Goal: Obtain resource: Download file/media

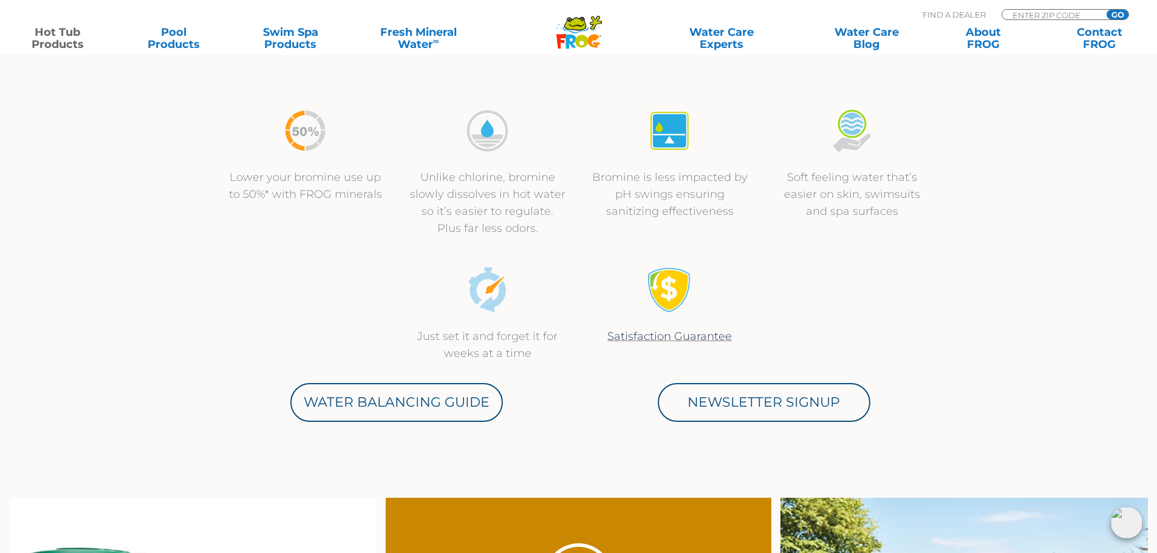
scroll to position [425, 0]
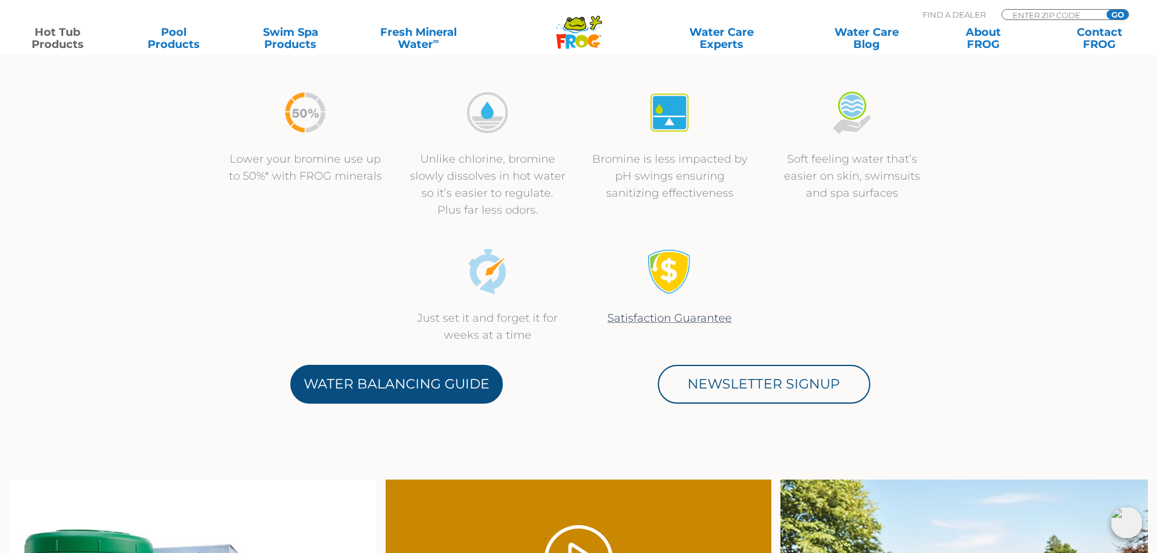
click at [400, 385] on link "Water Balancing Guide" at bounding box center [396, 384] width 213 height 39
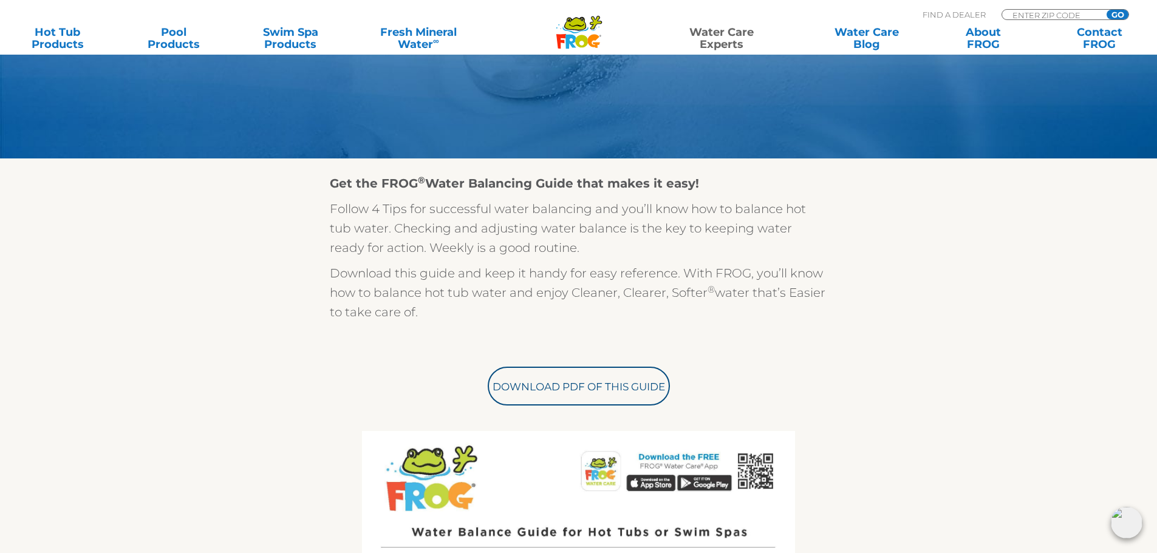
scroll to position [219, 0]
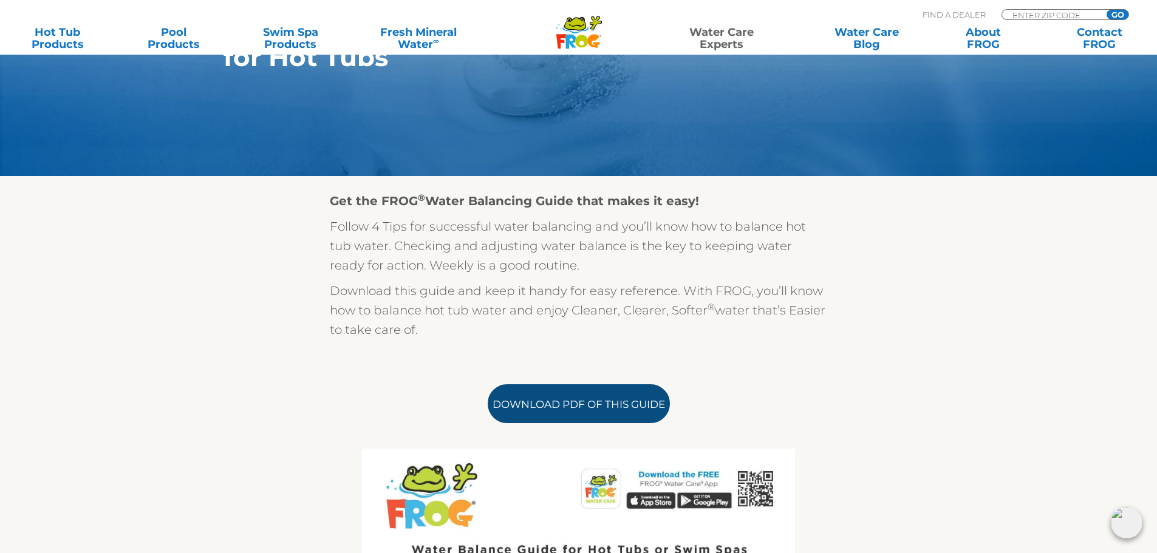
click at [552, 396] on link "Download PDF of this Guide" at bounding box center [579, 403] width 182 height 39
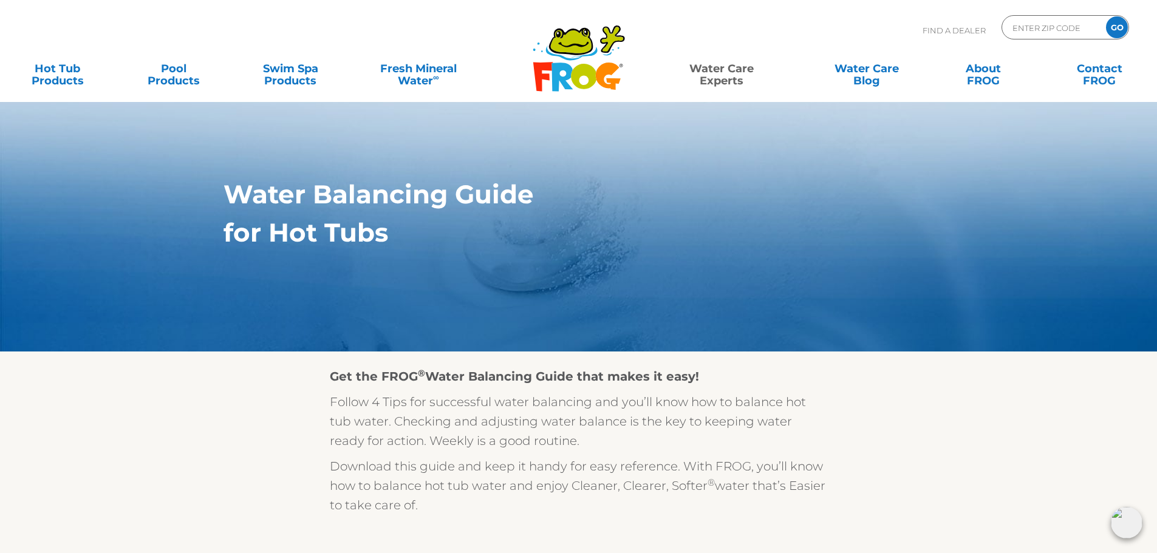
scroll to position [0, 0]
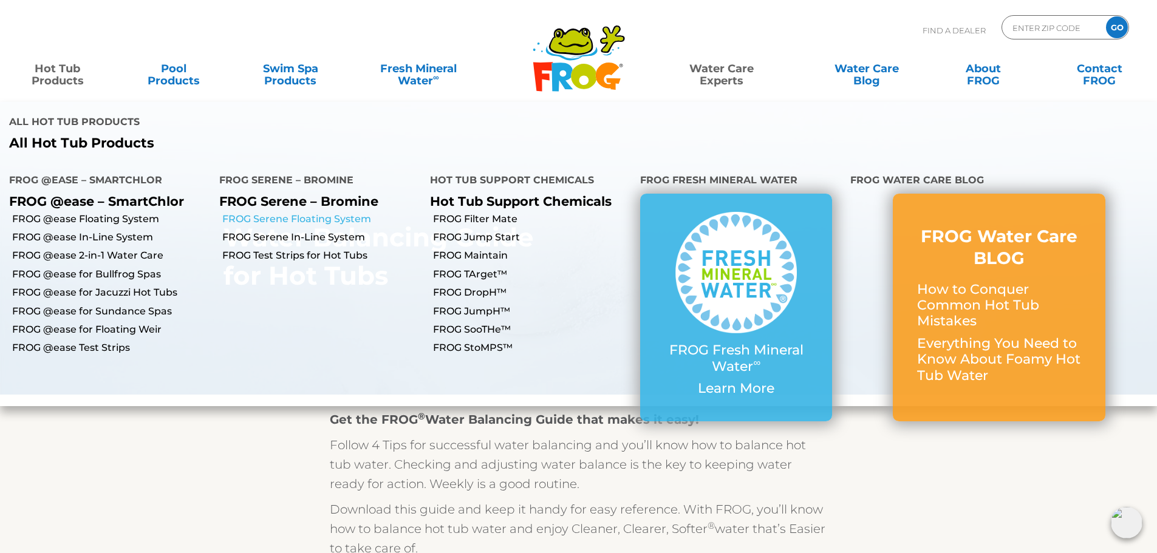
click at [303, 213] on link "FROG Serene Floating System" at bounding box center [321, 219] width 198 height 13
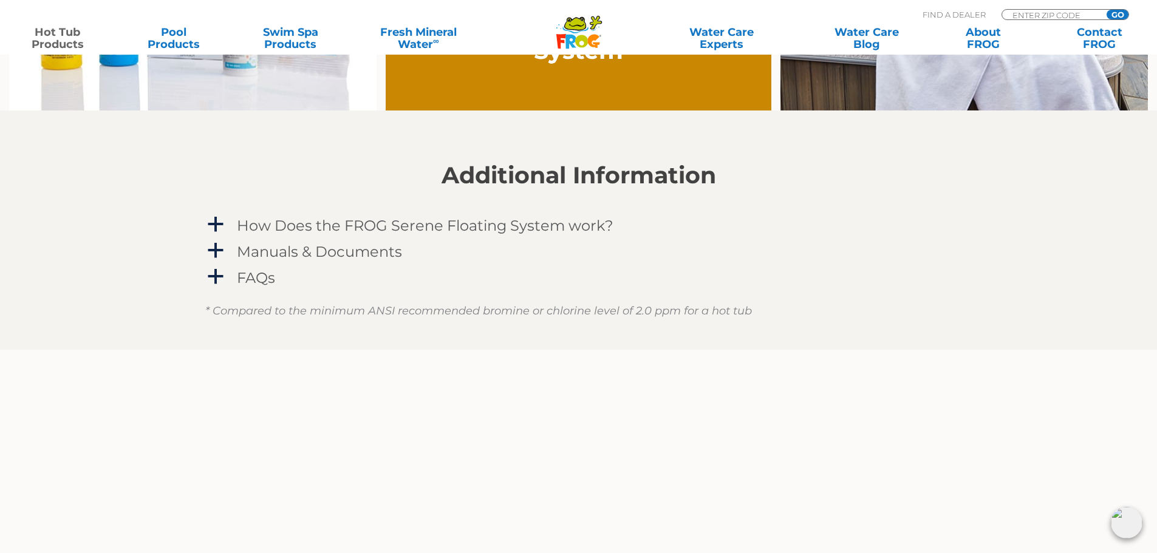
scroll to position [1093, 0]
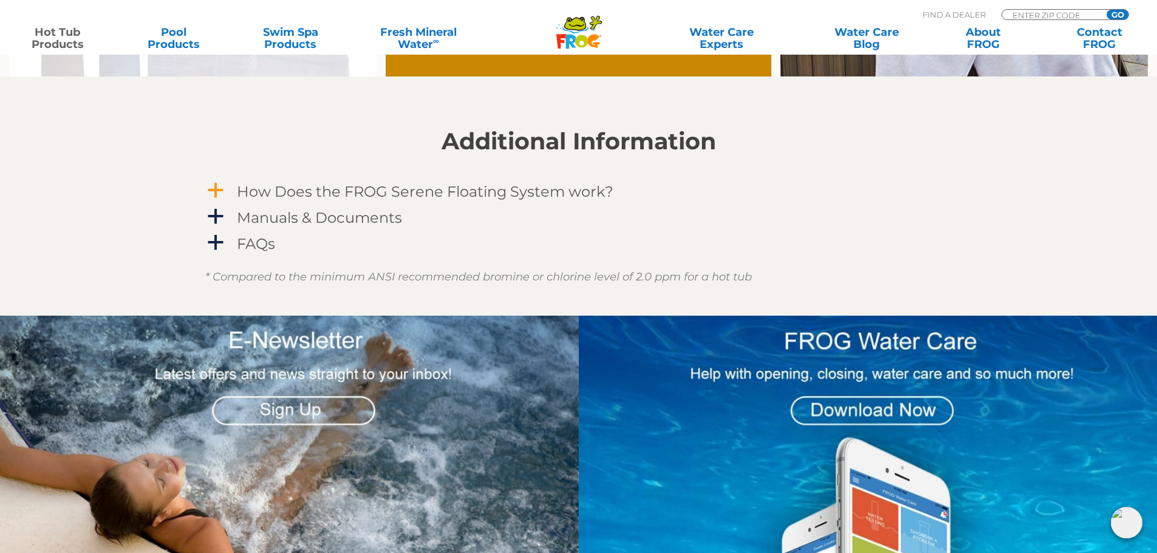
click at [234, 190] on div "How Does the FROG Serene Floating System work?" at bounding box center [551, 191] width 635 height 22
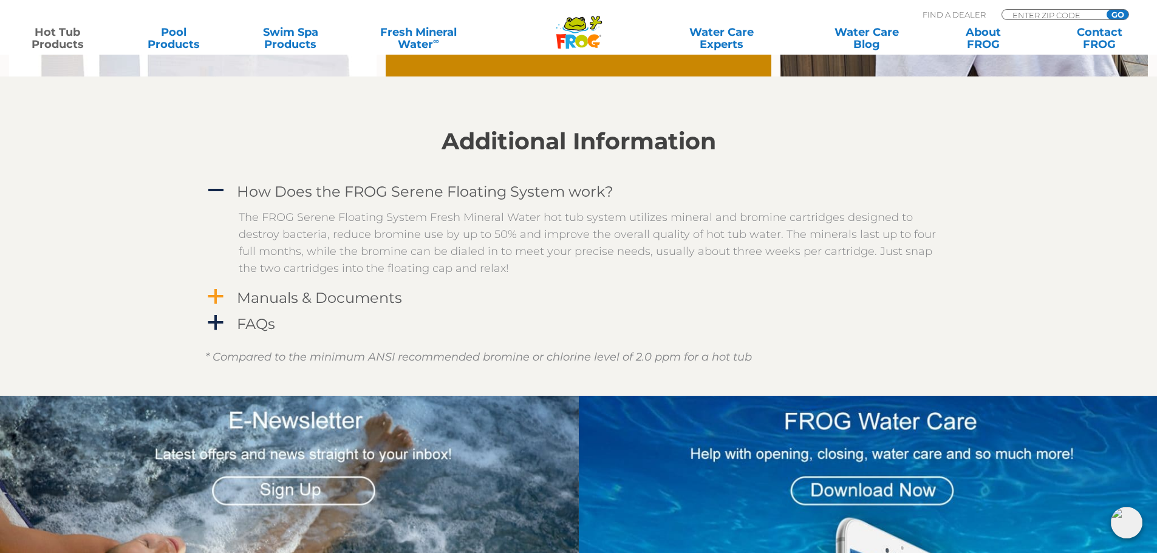
click at [259, 293] on h4 "Manuals & Documents" at bounding box center [319, 298] width 165 height 16
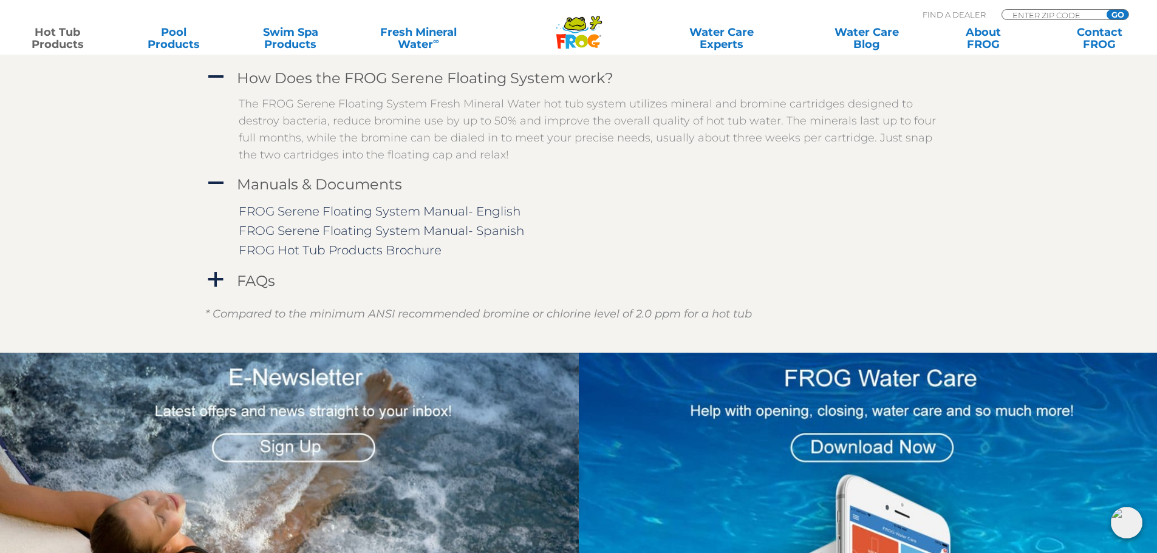
scroll to position [1215, 0]
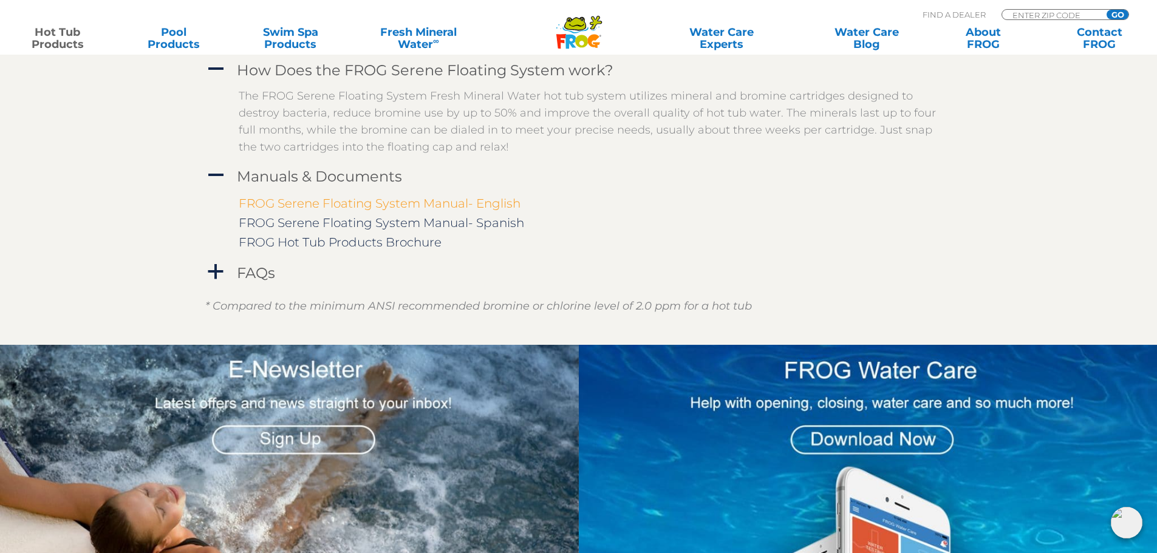
click at [377, 207] on link "FROG Serene Floating System Manual- English" at bounding box center [380, 203] width 282 height 15
